Goal: Task Accomplishment & Management: Manage account settings

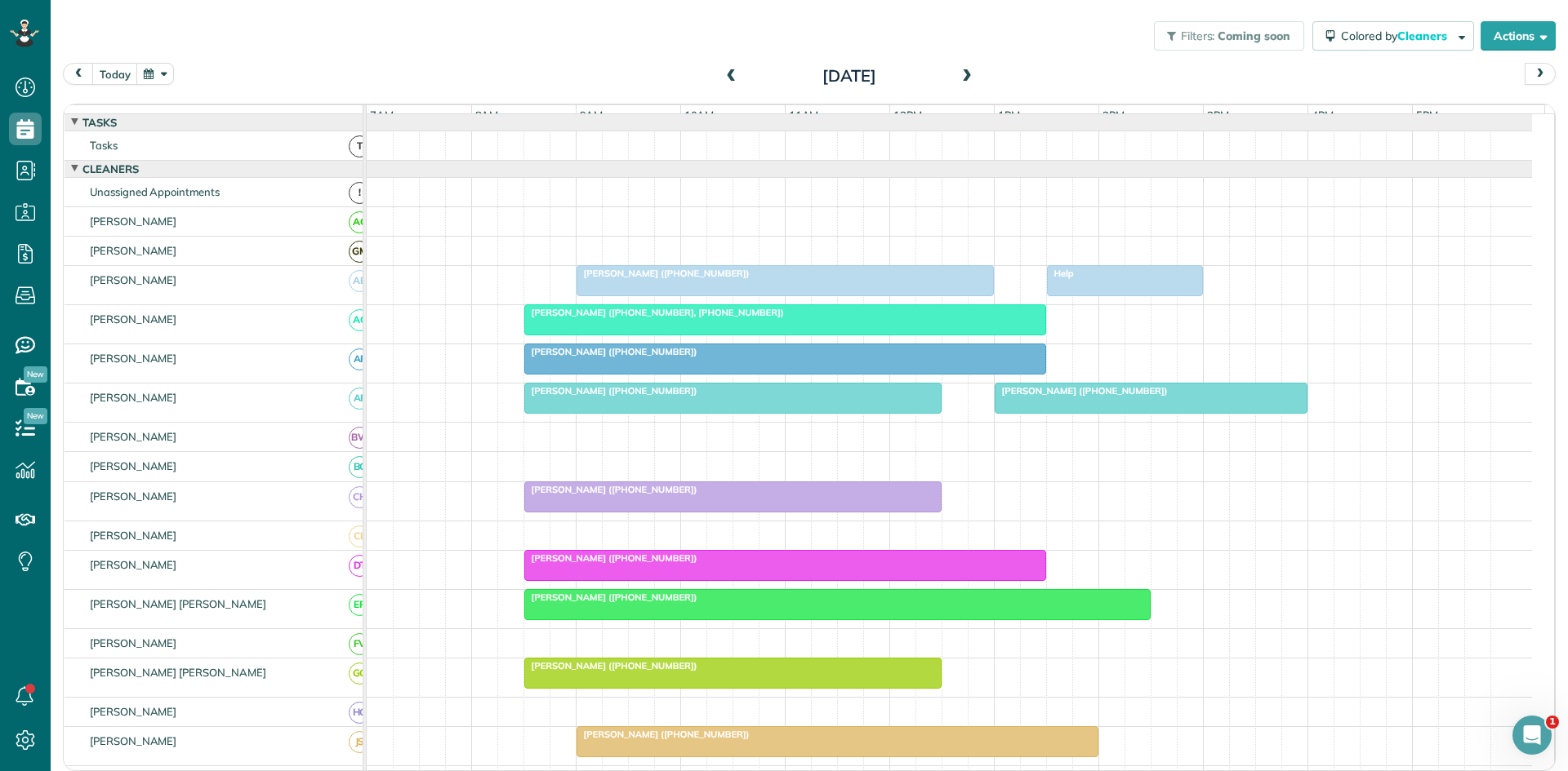
click at [1098, 294] on div at bounding box center [1124, 280] width 154 height 30
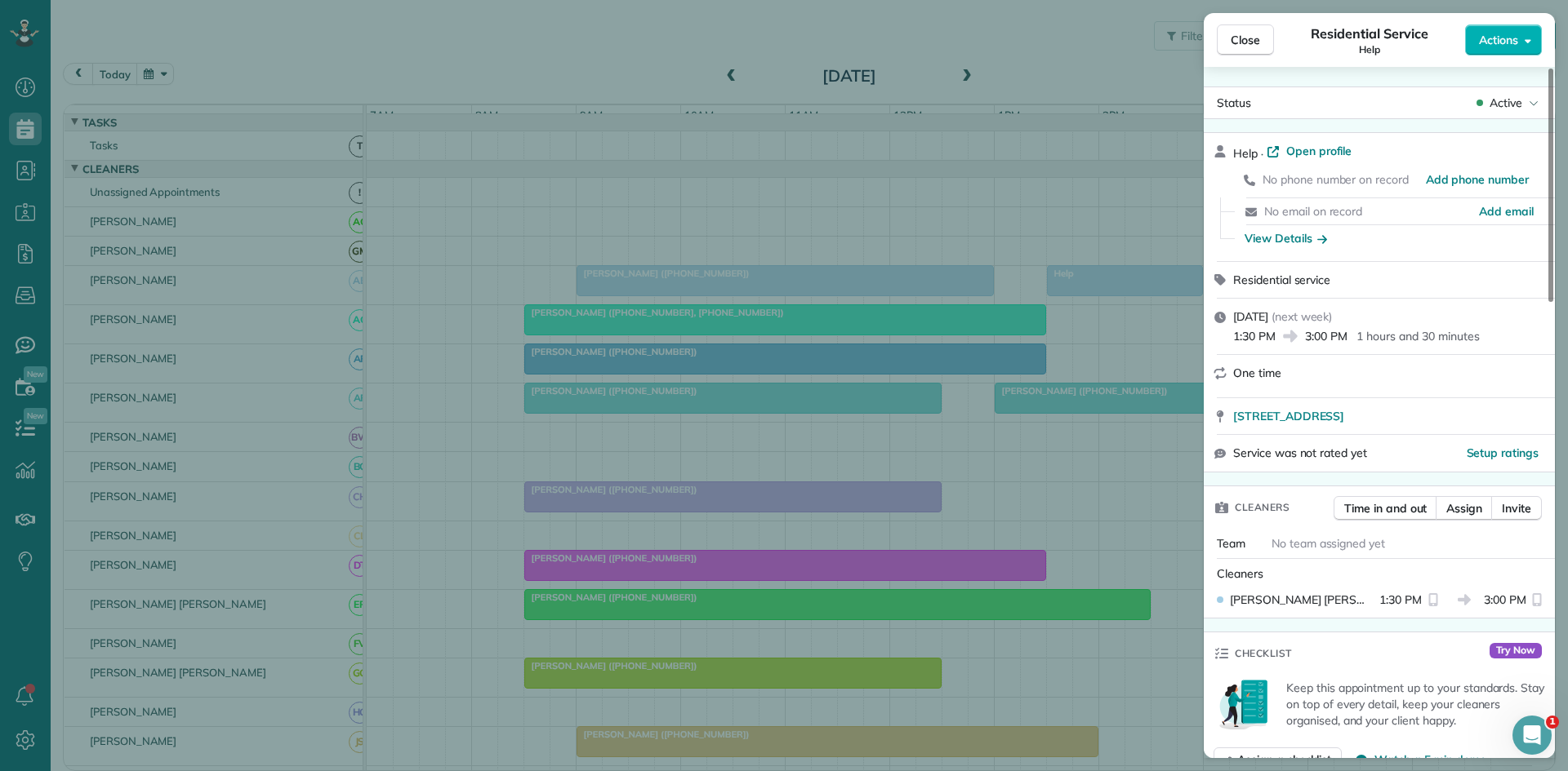
click at [1071, 296] on div "Close Residential Service Help Actions Status Active Help · Open profile No pho…" at bounding box center [784, 385] width 1568 height 771
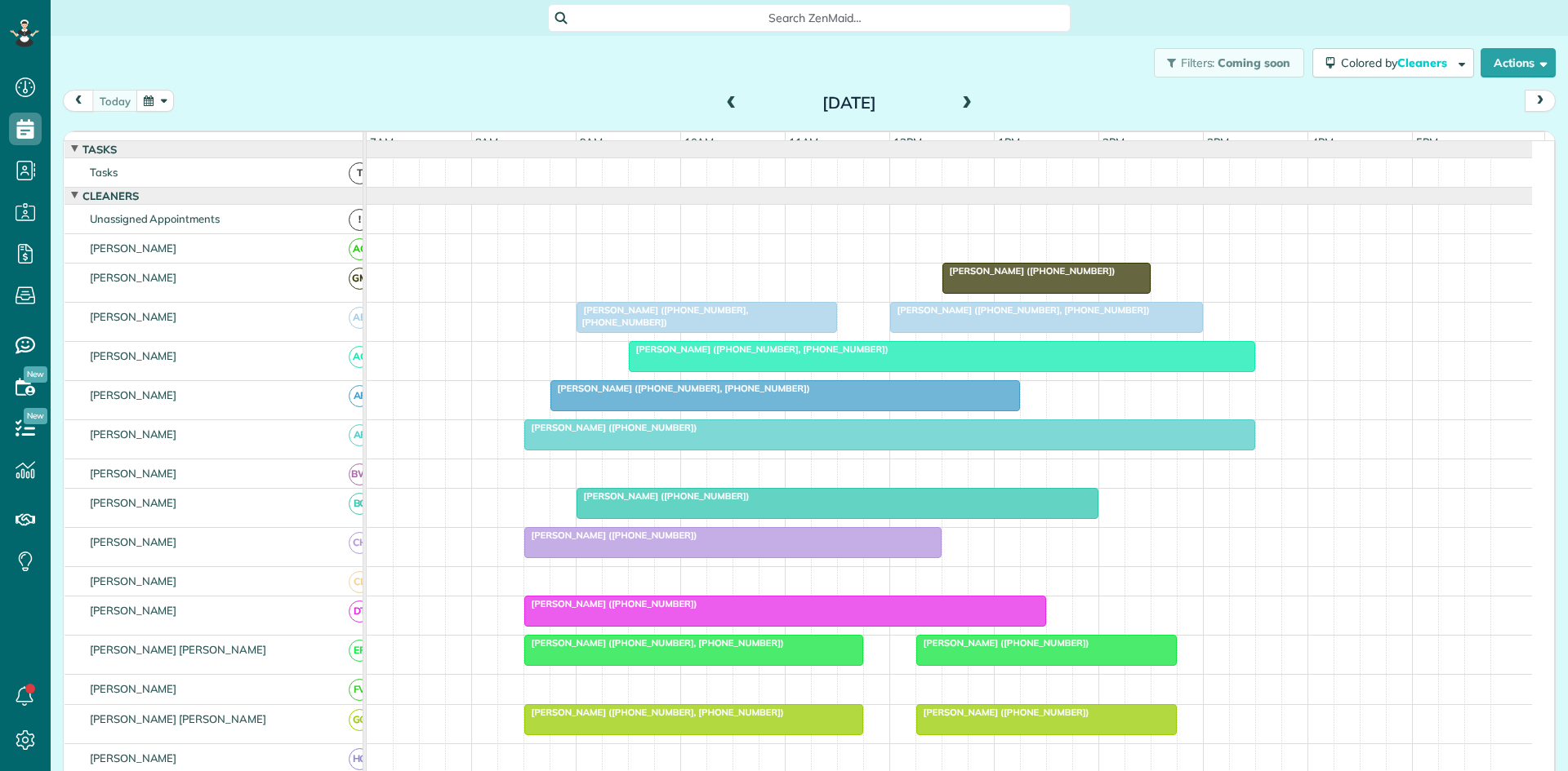
scroll to position [7, 7]
click at [1026, 316] on span "Grant Keyser (+18165224446, +19032674485)" at bounding box center [1021, 310] width 262 height 12
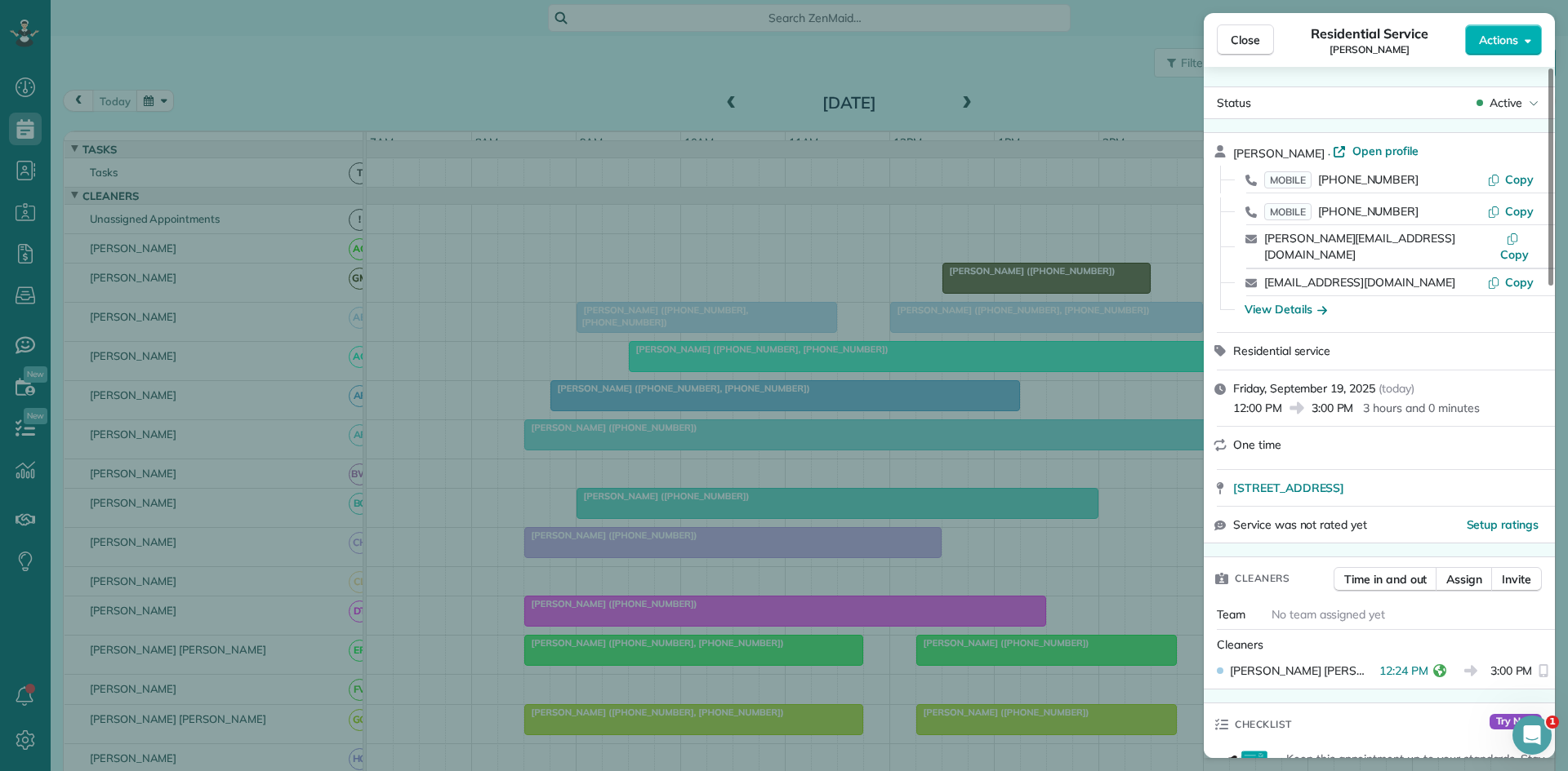
click at [955, 302] on div "Close Residential Service Grant Keyser Actions Status Active Grant Keyser · Ope…" at bounding box center [784, 385] width 1568 height 771
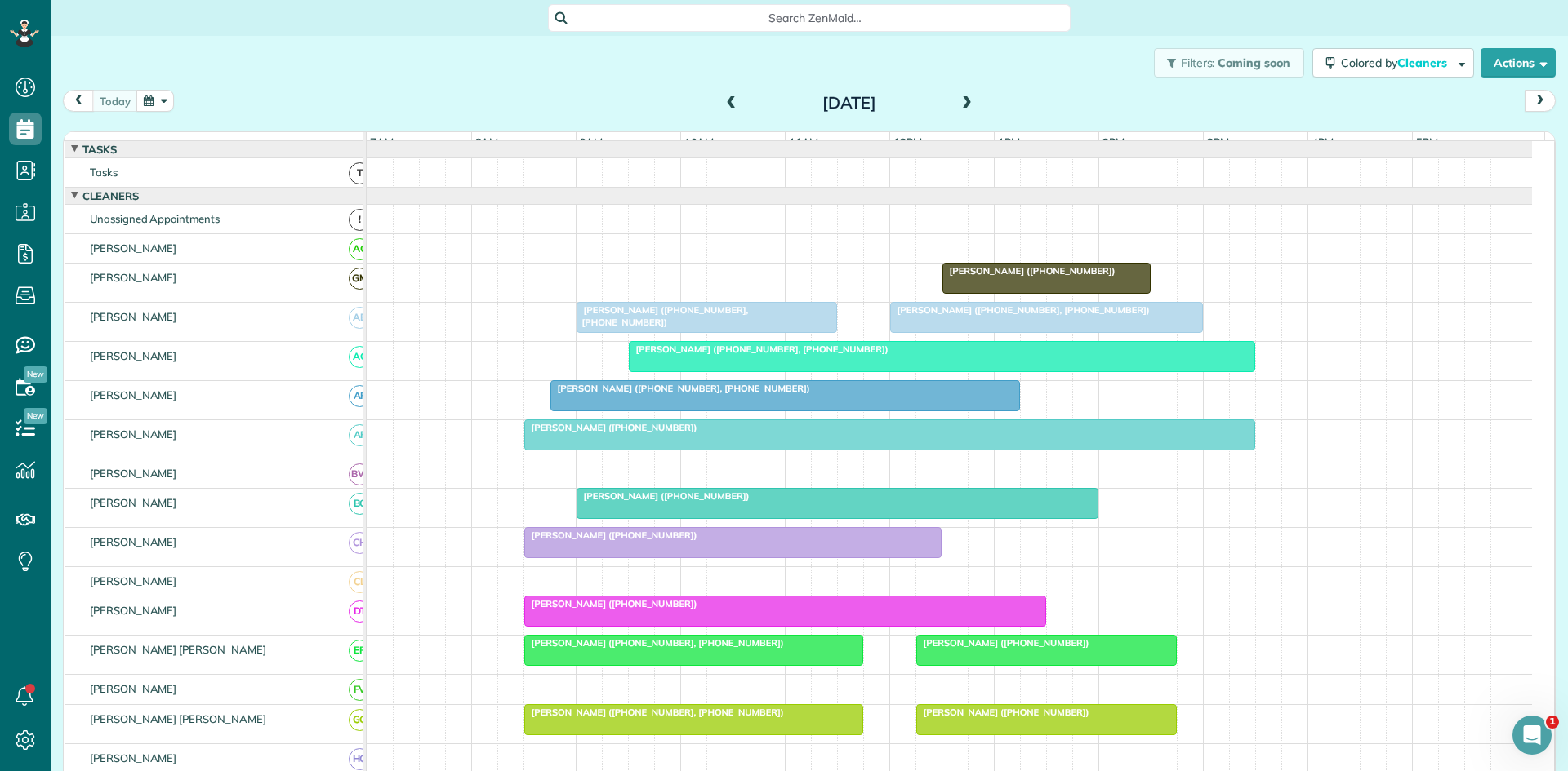
click at [762, 369] on div at bounding box center [942, 356] width 625 height 30
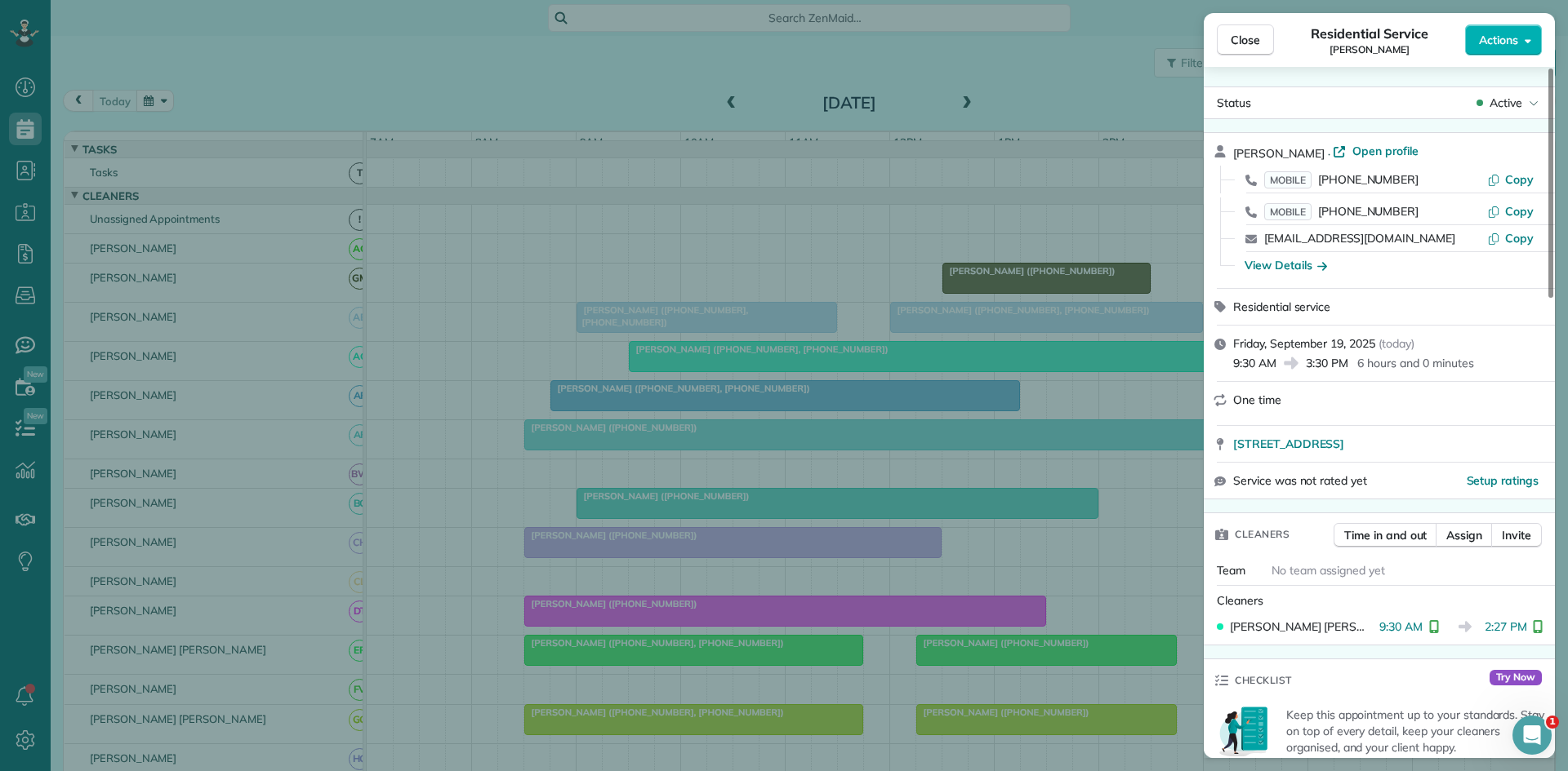
click at [694, 313] on div "Close Residential Service Allan Becker Actions Status Active Allan Becker · Ope…" at bounding box center [784, 385] width 1568 height 771
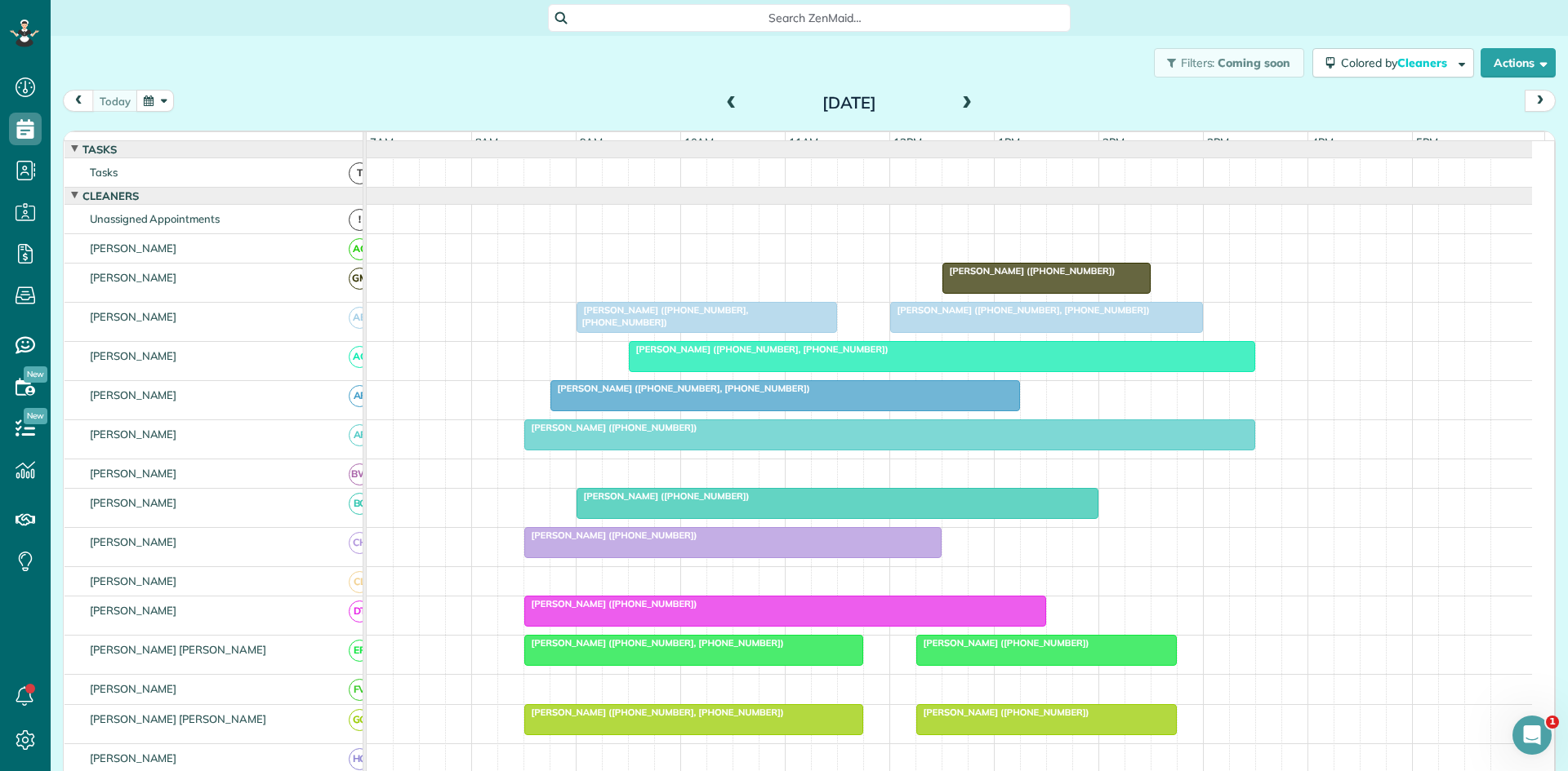
click at [612, 433] on span "Akshada Hande (+18326001771)" at bounding box center [610, 427] width 175 height 12
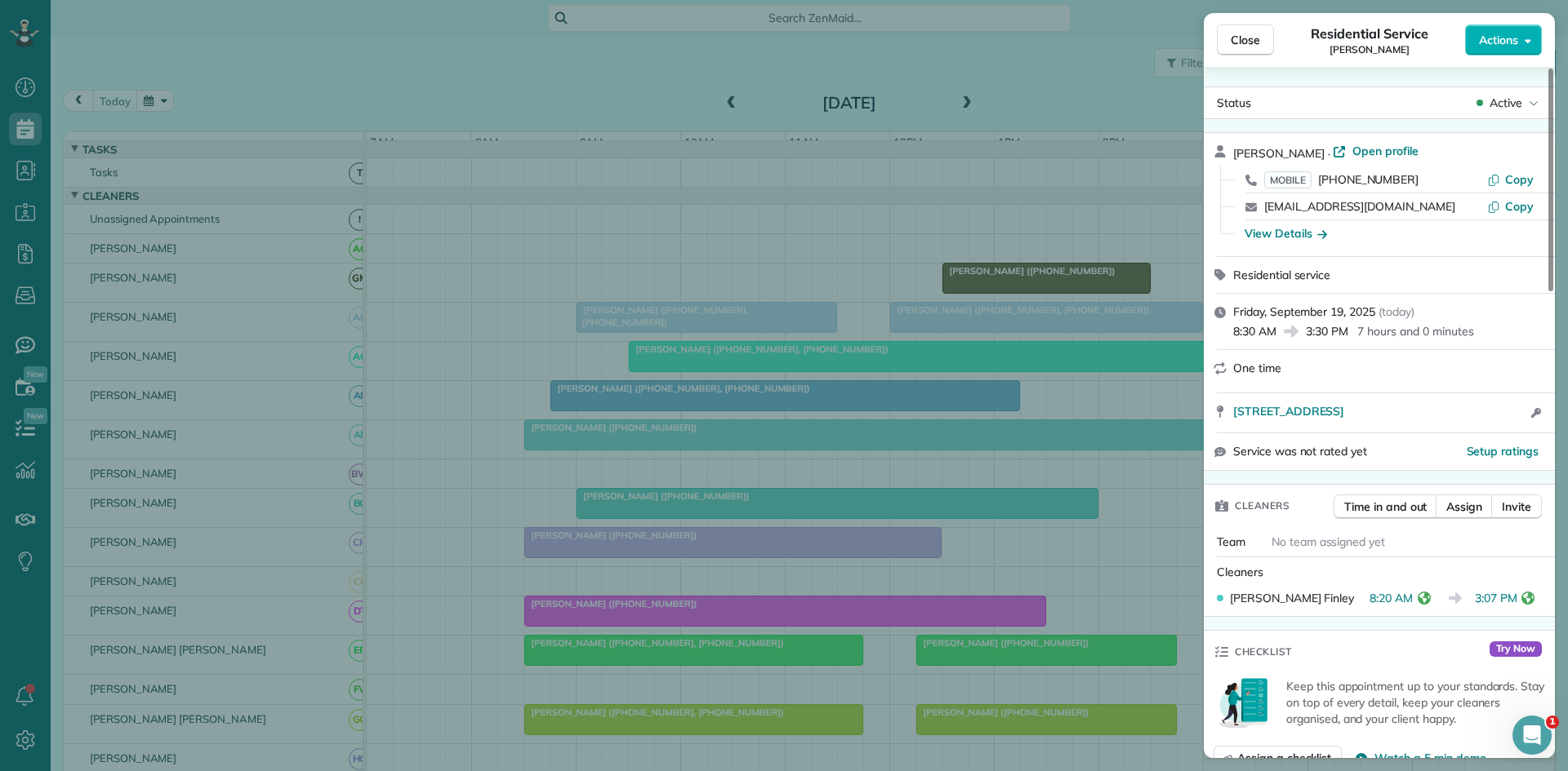
click at [540, 494] on div "Close Residential Service Akshada Hande Actions Status Active Akshada Hande · O…" at bounding box center [784, 385] width 1568 height 771
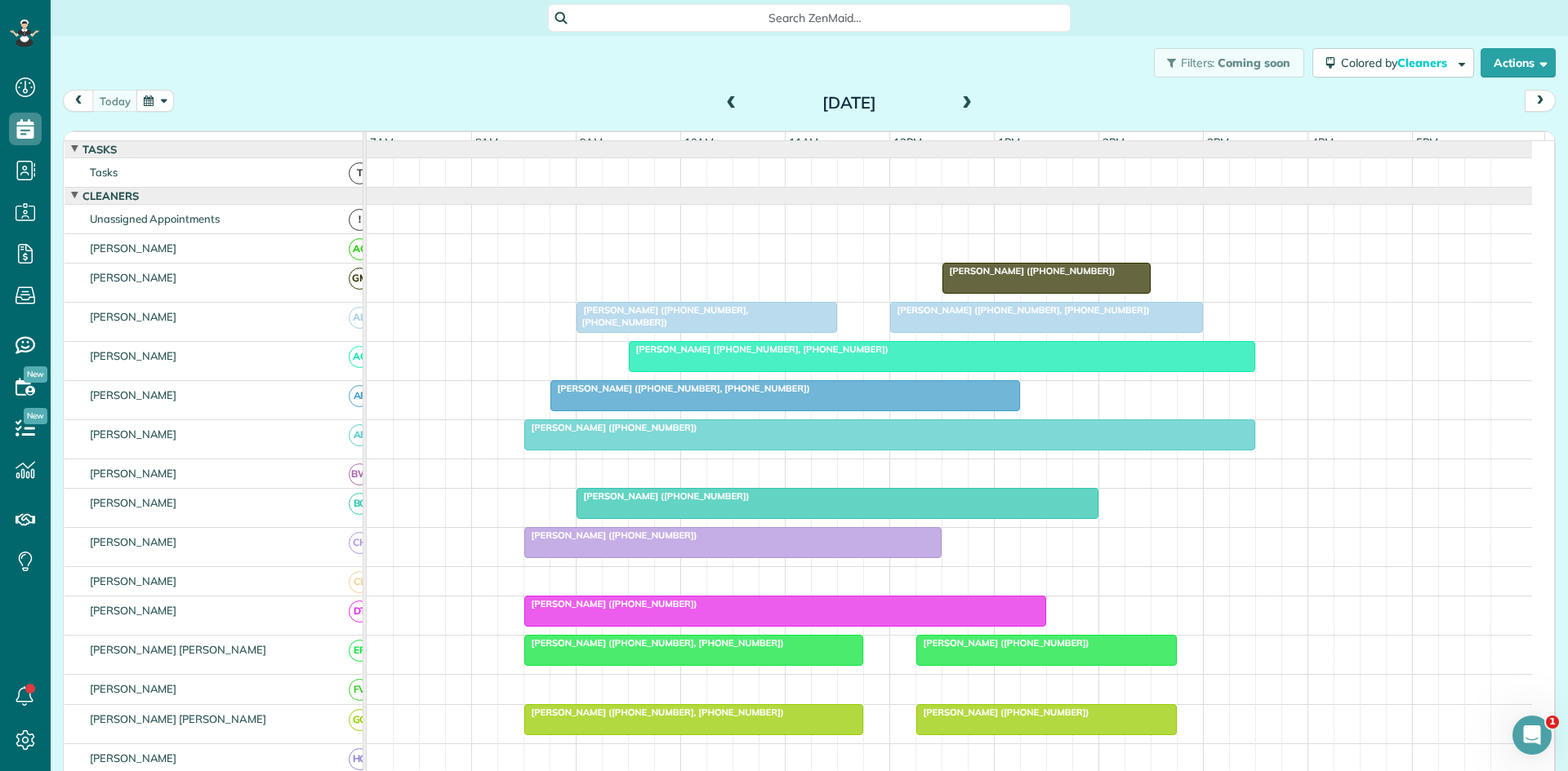
click at [630, 518] on div at bounding box center [837, 503] width 521 height 30
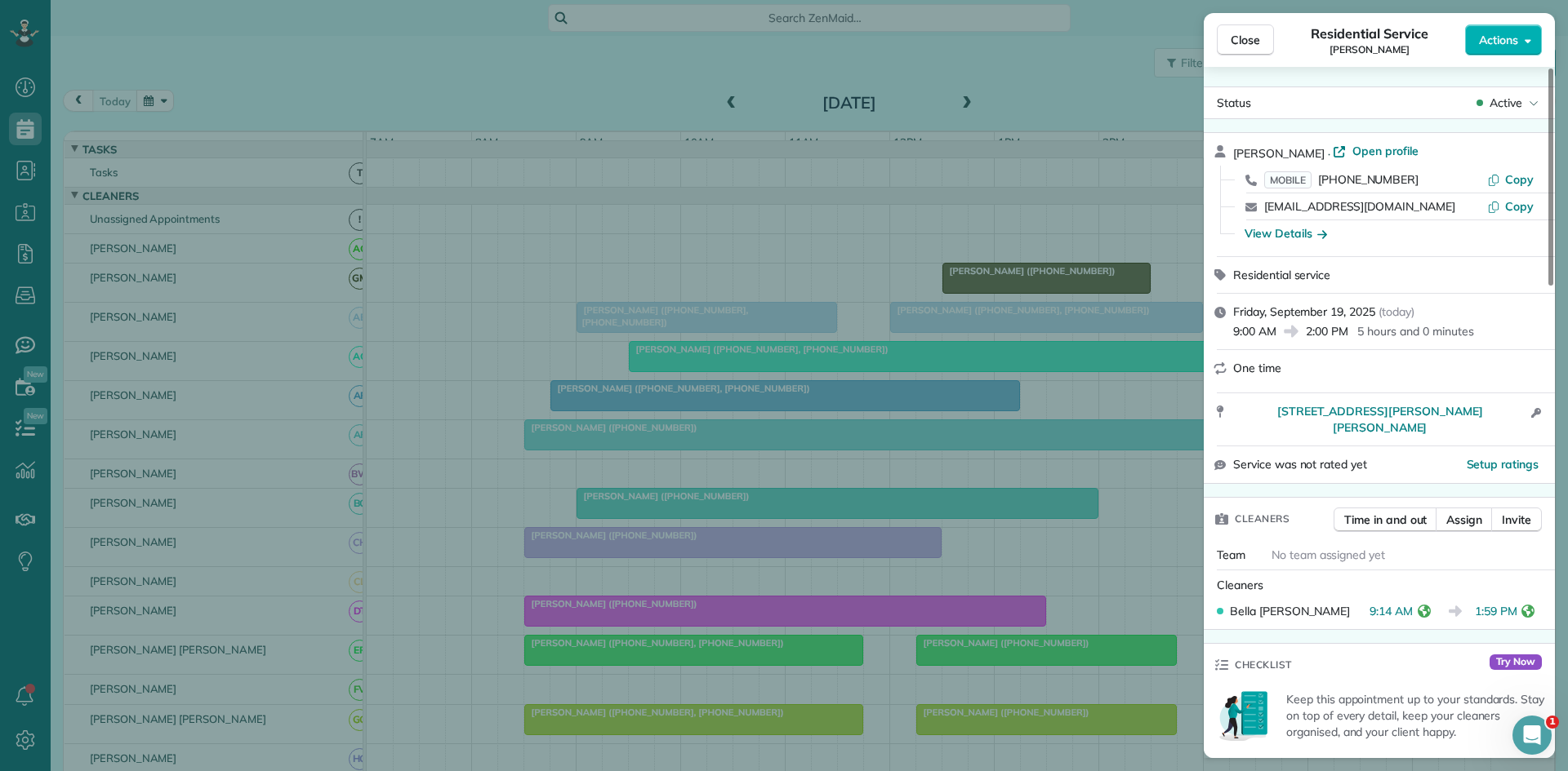
click at [633, 463] on div "Close Residential Service Sam Daniels Actions Status Active Sam Daniels · Open …" at bounding box center [784, 385] width 1568 height 771
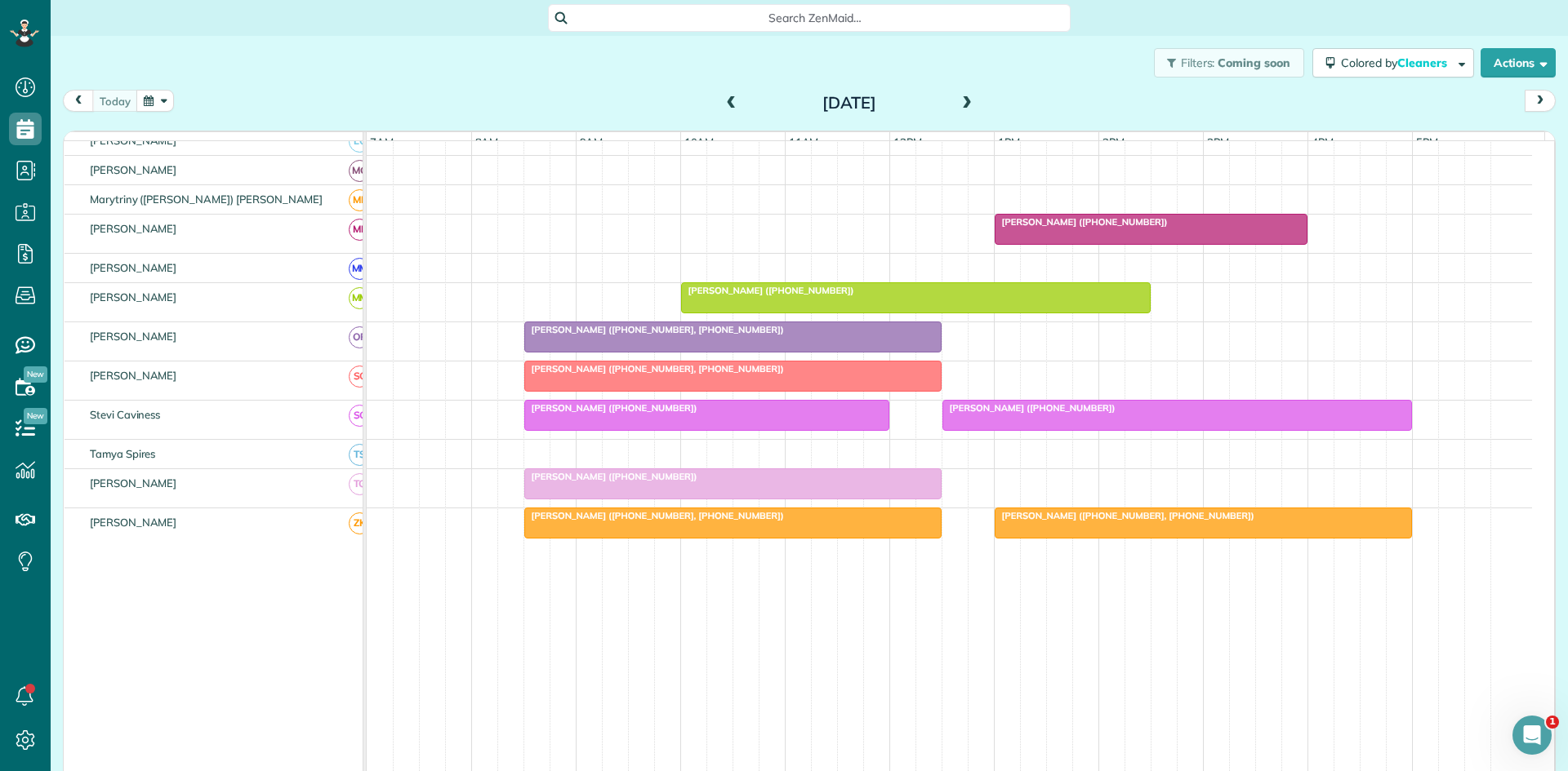
scroll to position [522, 0]
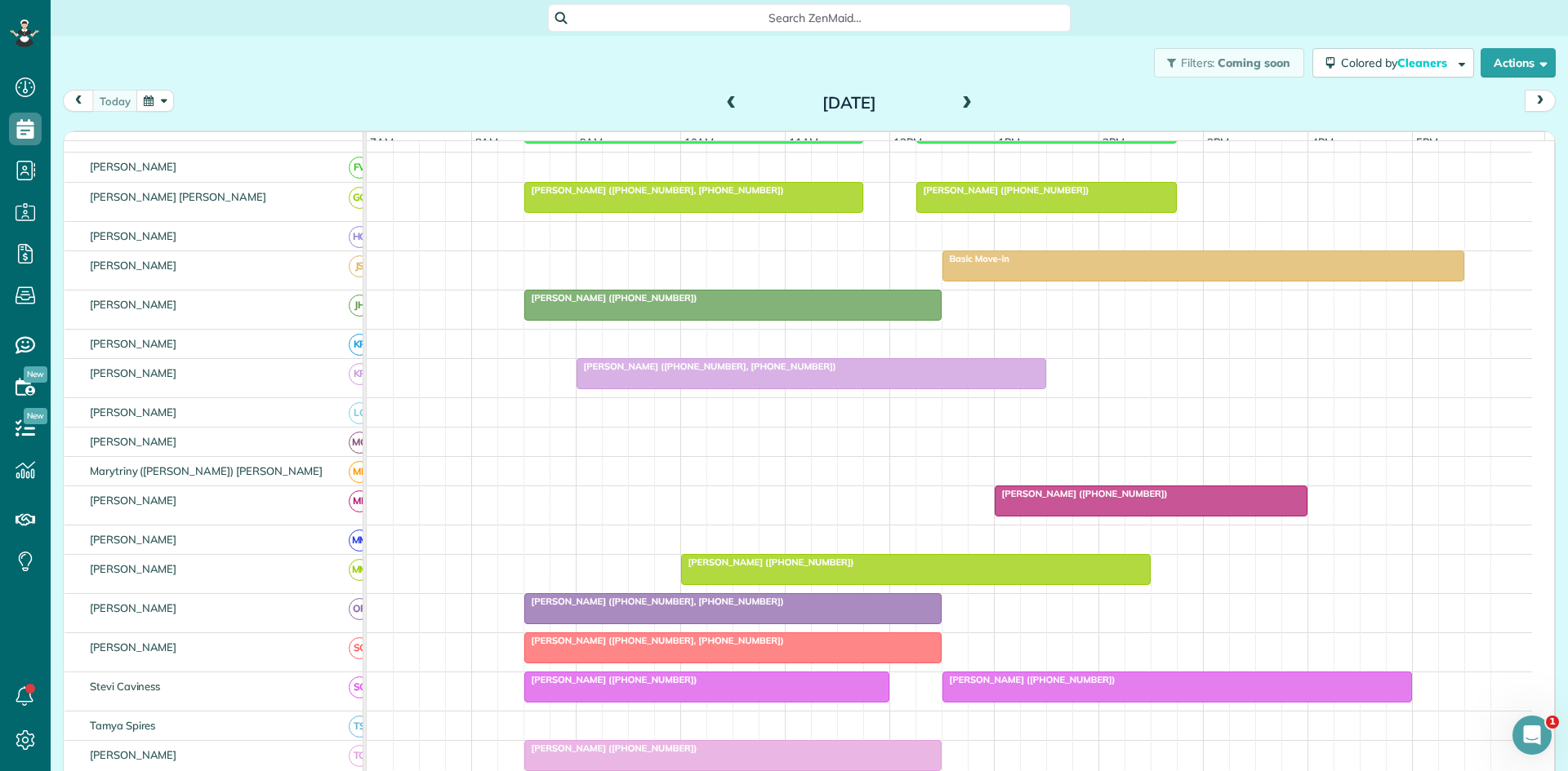
click at [983, 264] on span "Basic Move-in" at bounding box center [976, 259] width 69 height 12
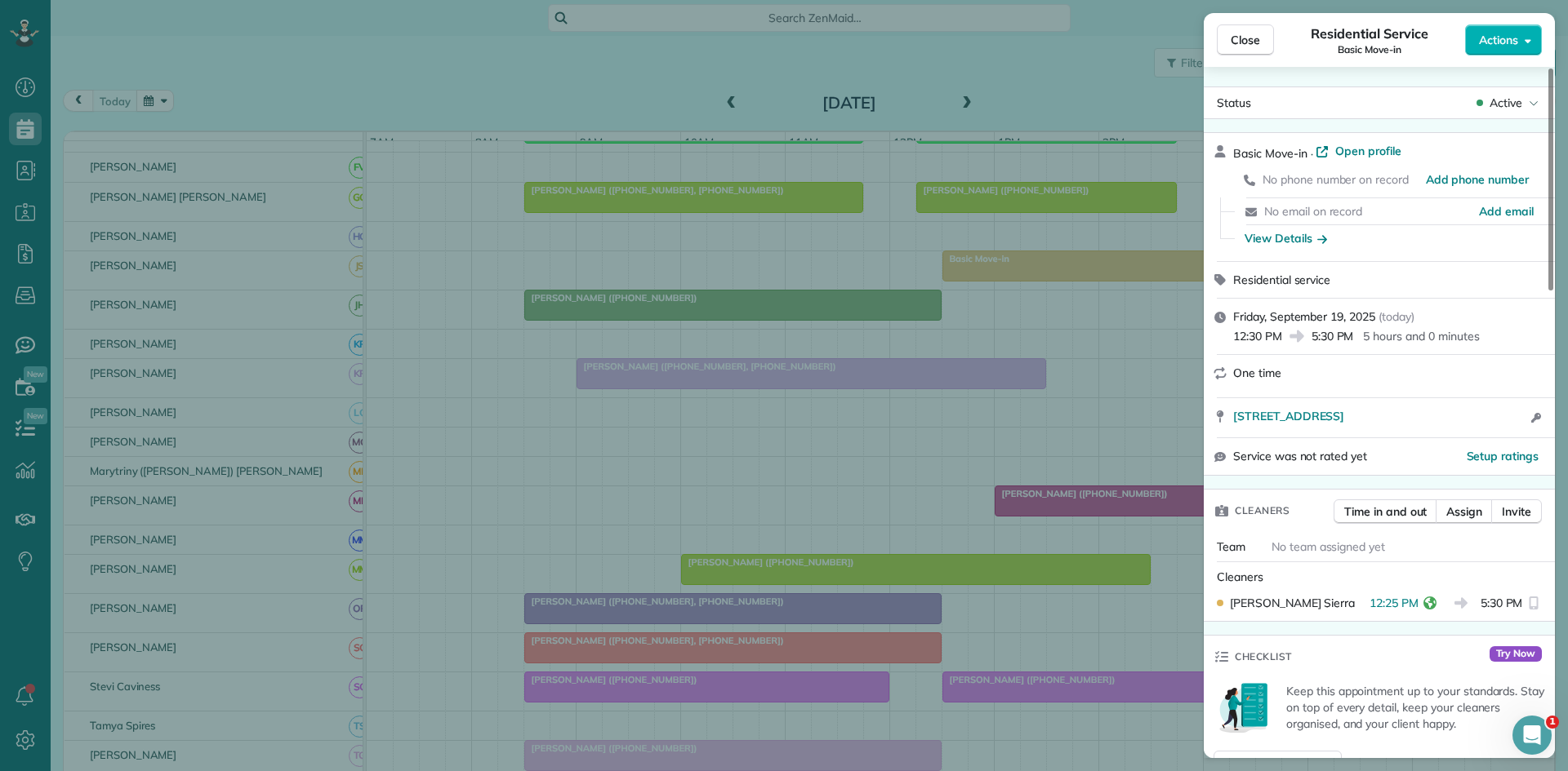
click at [916, 319] on div "Close Residential Service Basic Move-in Actions Status Active Basic Move-in · O…" at bounding box center [784, 385] width 1568 height 771
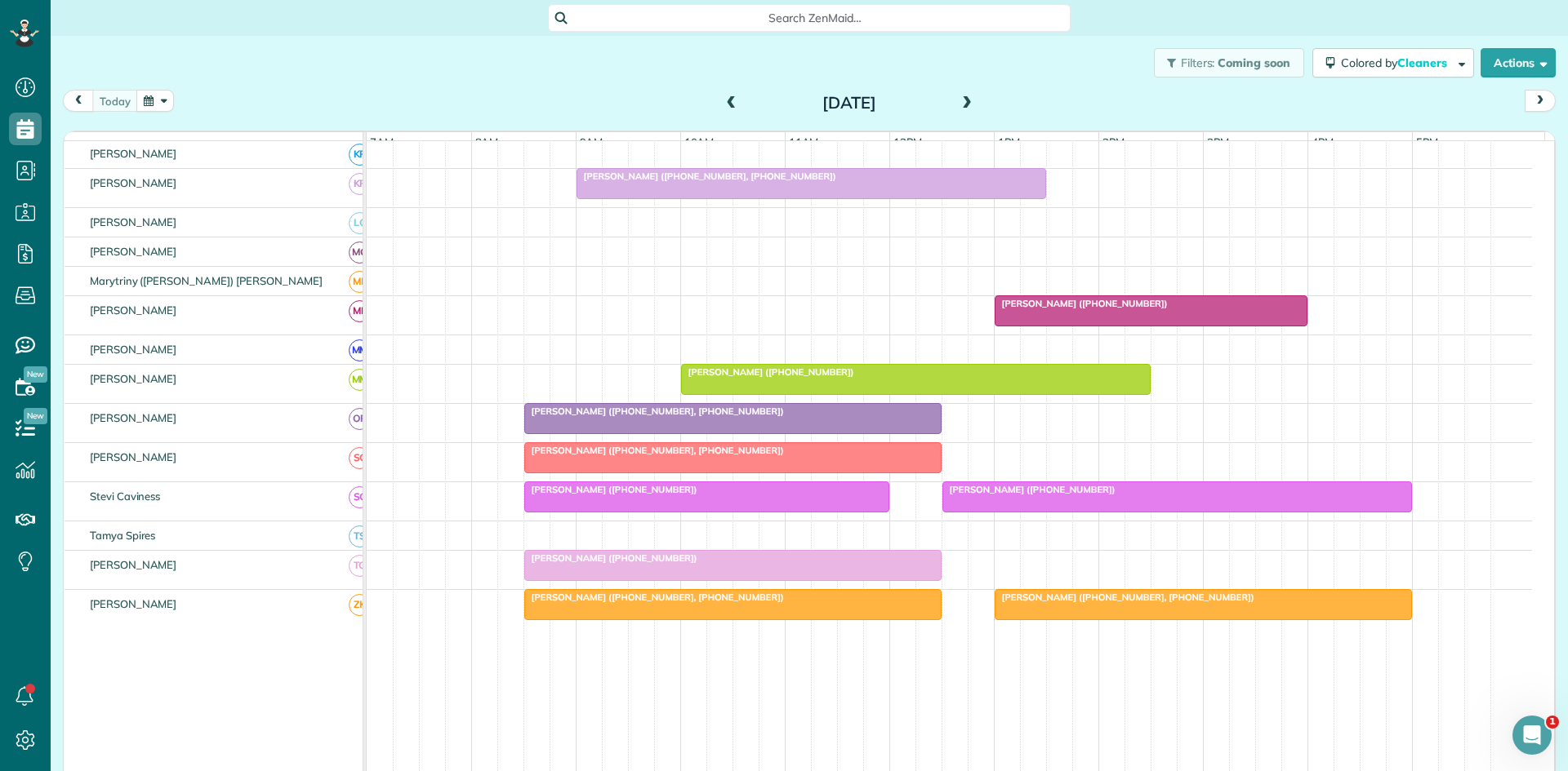
scroll to position [794, 0]
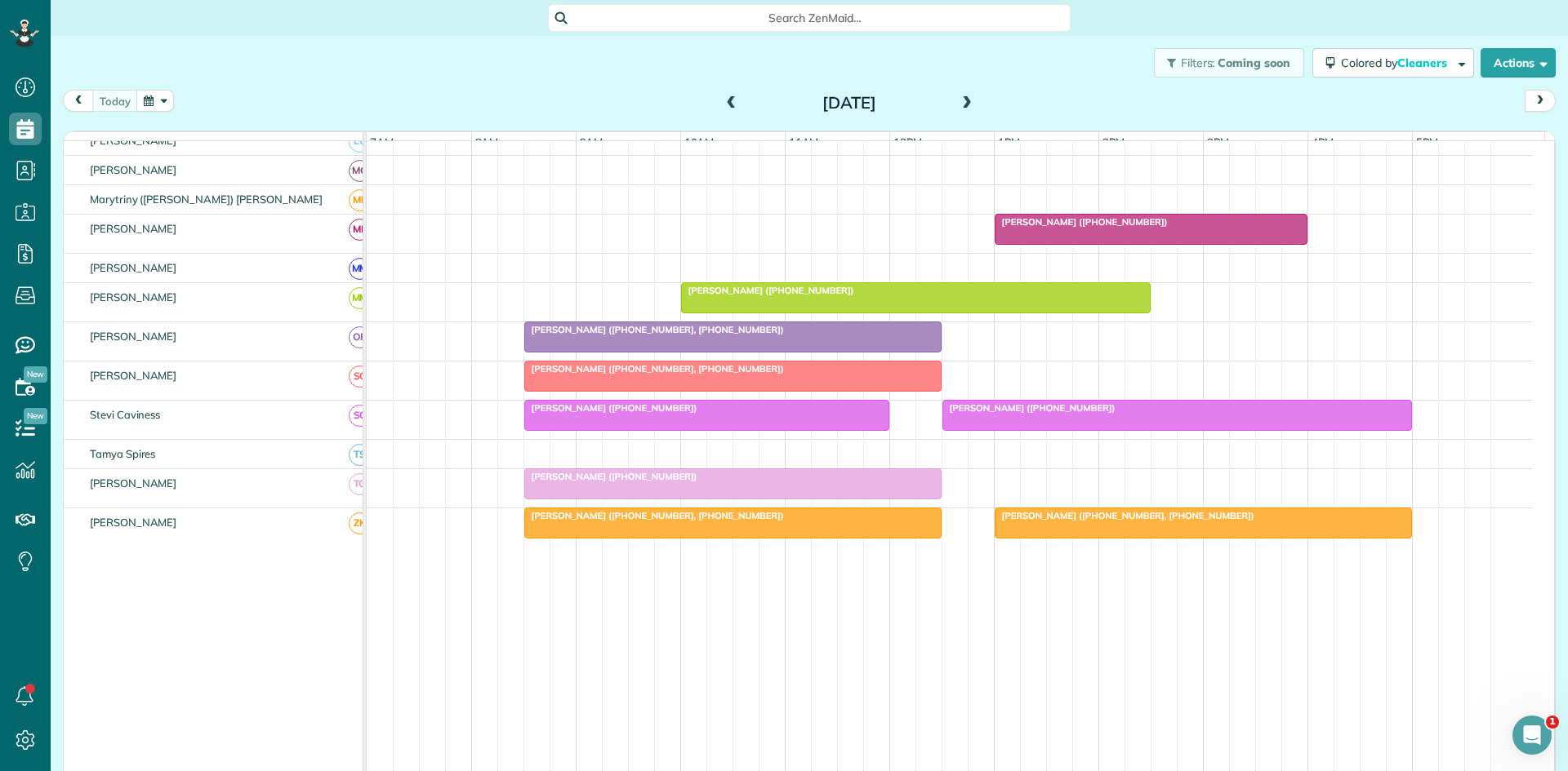
click at [1088, 430] on div at bounding box center [1177, 415] width 468 height 30
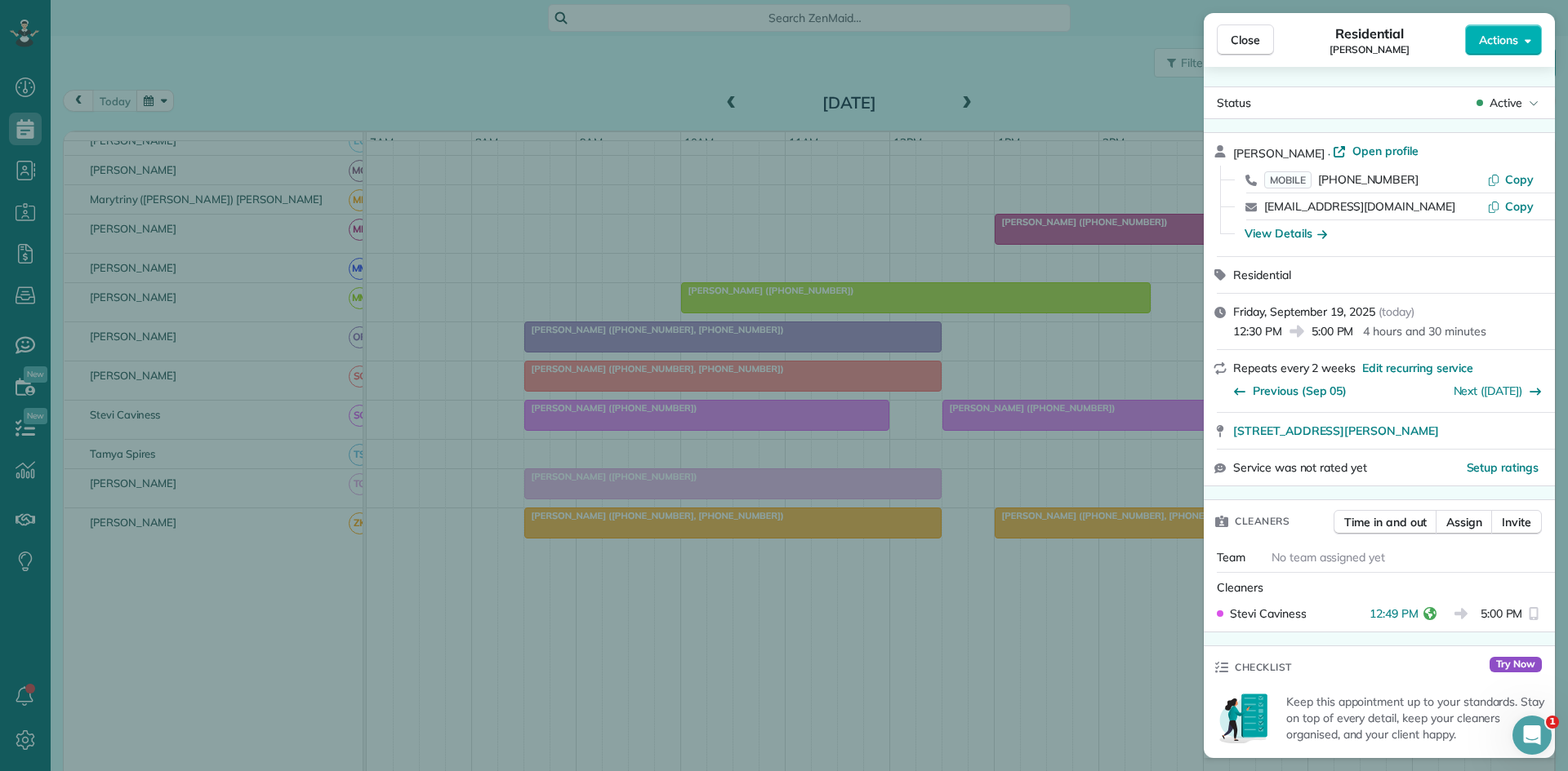
click at [996, 407] on div "Close Residential Paul Hill Actions Status Active Paul Hill · Open profile MOBI…" at bounding box center [784, 385] width 1568 height 771
